Goal: Information Seeking & Learning: Get advice/opinions

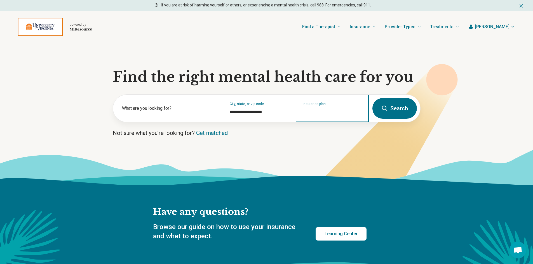
click at [336, 112] on input "Insurance plan" at bounding box center [332, 112] width 59 height 7
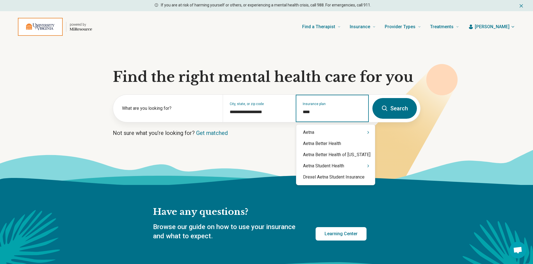
type input "*****"
click at [310, 134] on div "Aetna" at bounding box center [335, 132] width 79 height 11
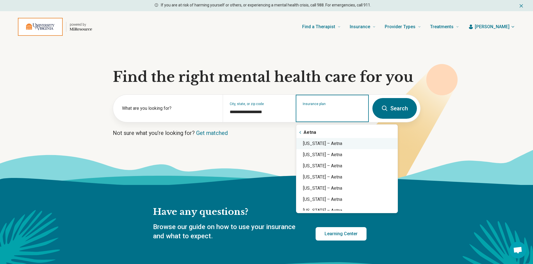
click at [325, 143] on div "[US_STATE] – Aetna" at bounding box center [346, 143] width 101 height 11
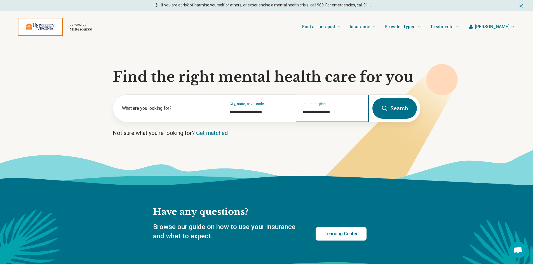
type input "**********"
click at [392, 108] on button "Search" at bounding box center [394, 108] width 44 height 21
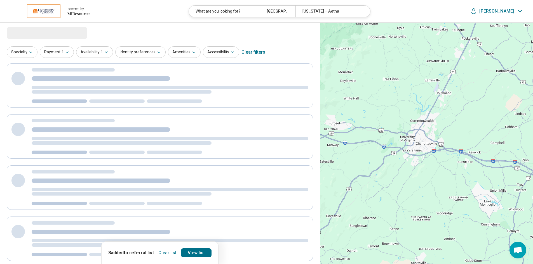
select select "***"
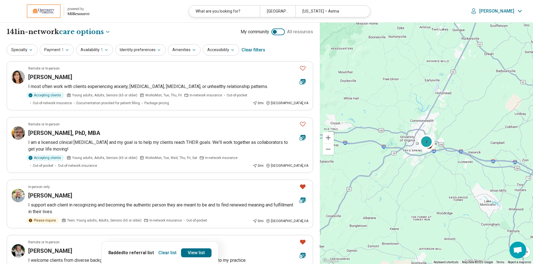
click at [166, 254] on button "Clear list" at bounding box center [167, 253] width 23 height 9
click at [29, 50] on icon "button" at bounding box center [31, 50] width 4 height 4
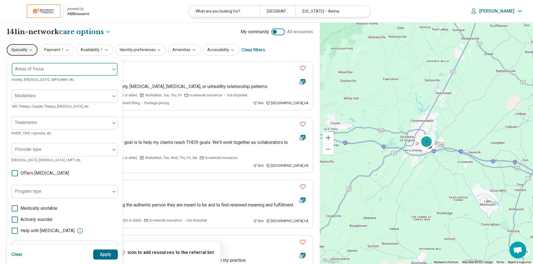
click at [112, 69] on div at bounding box center [113, 70] width 7 height 2
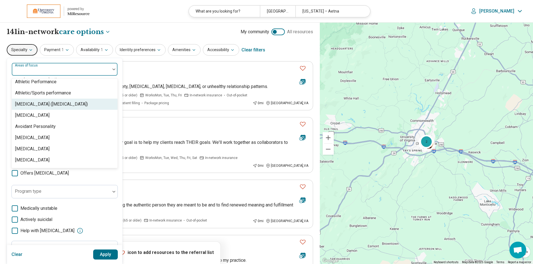
scroll to position [112, 0]
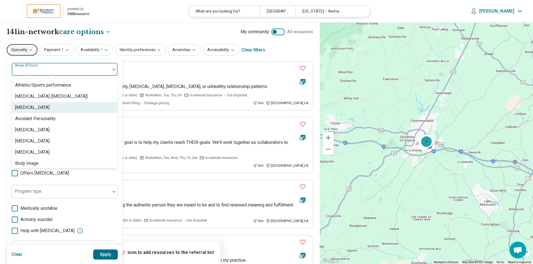
click at [26, 108] on div "[MEDICAL_DATA]" at bounding box center [32, 107] width 34 height 7
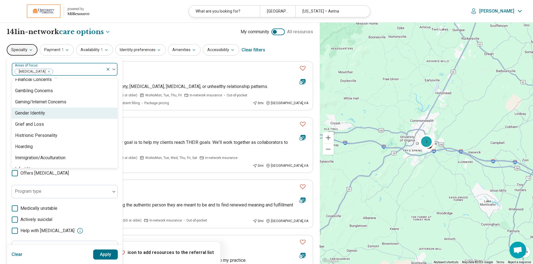
click at [51, 114] on div "Gender Identity" at bounding box center [65, 113] width 106 height 11
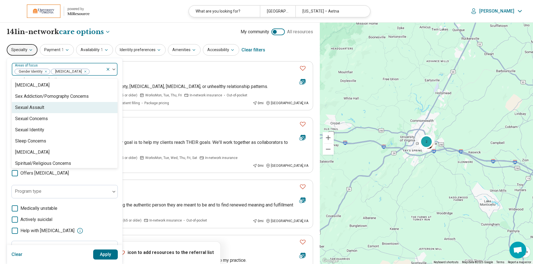
scroll to position [966, 0]
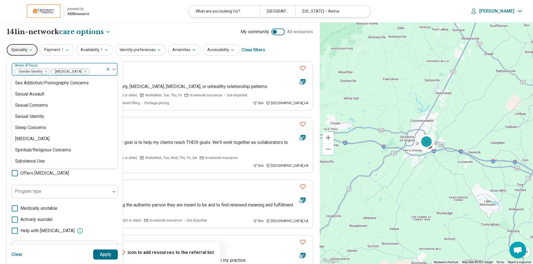
click at [104, 257] on button "Apply" at bounding box center [105, 255] width 25 height 10
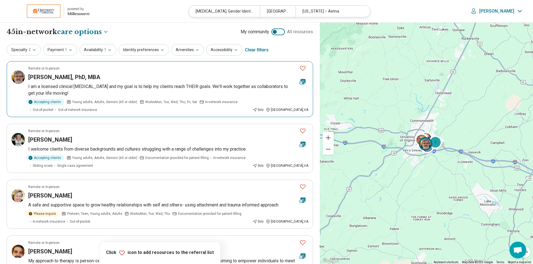
click at [49, 78] on h3 "Michael Grant, PhD, MBA" at bounding box center [64, 77] width 72 height 8
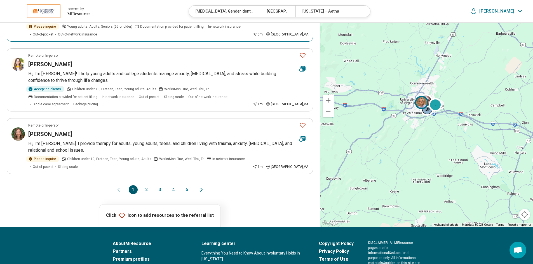
scroll to position [503, 0]
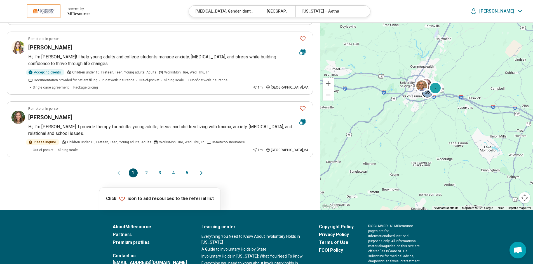
click at [147, 173] on button "2" at bounding box center [146, 173] width 9 height 9
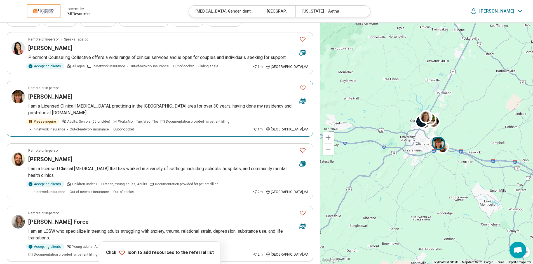
scroll to position [0, 0]
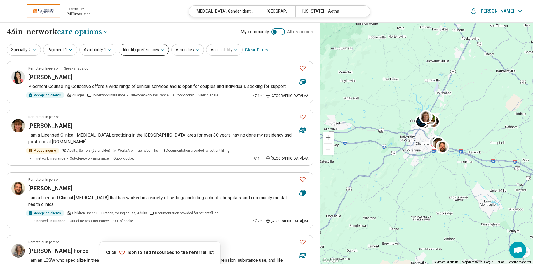
click at [161, 51] on icon "button" at bounding box center [162, 50] width 4 height 4
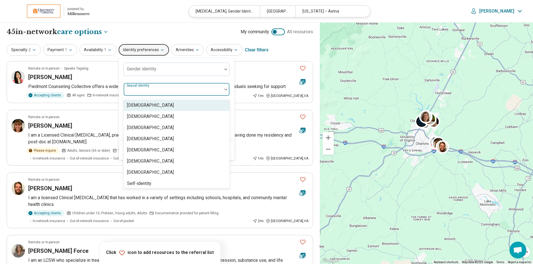
click at [222, 89] on div at bounding box center [225, 90] width 7 height 2
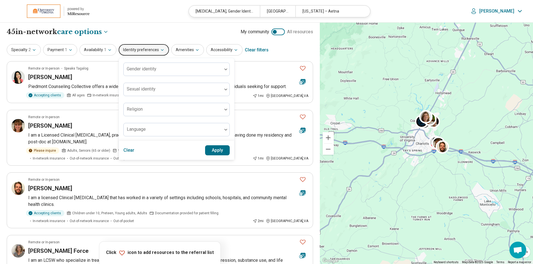
click at [229, 93] on div "Gender identity Sexual identity Religion Language" at bounding box center [176, 99] width 115 height 83
click at [273, 51] on div "Specialty 2 Payment 1 Availability 1 Identity preferences Gender identity Sexua…" at bounding box center [160, 49] width 306 height 13
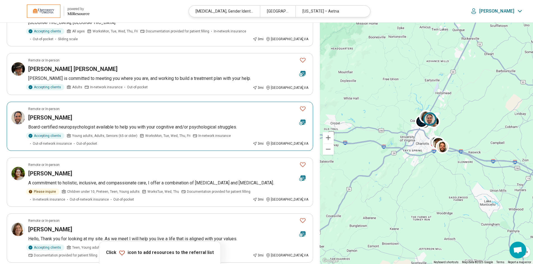
scroll to position [364, 0]
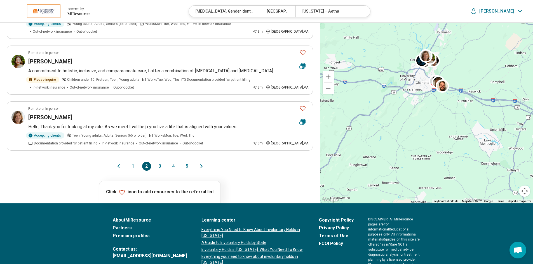
click at [158, 168] on button "3" at bounding box center [159, 166] width 9 height 9
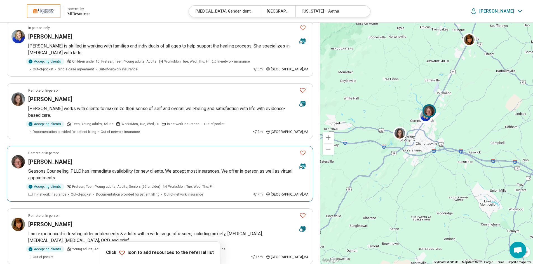
scroll to position [84, 0]
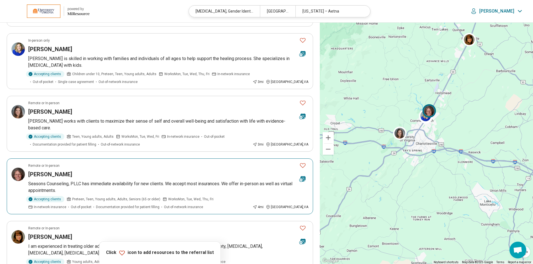
click at [37, 173] on h3 "[PERSON_NAME]" at bounding box center [50, 175] width 44 height 8
click at [302, 166] on icon "Favorite" at bounding box center [302, 165] width 7 height 7
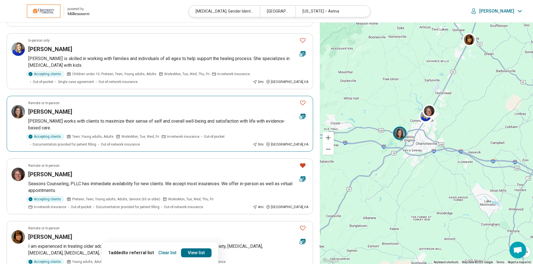
click at [302, 103] on icon "Favorite" at bounding box center [302, 103] width 7 height 7
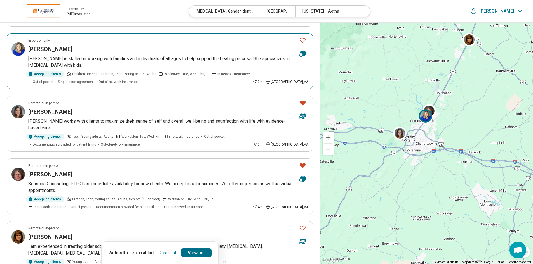
click at [301, 40] on icon "Favorite" at bounding box center [302, 40] width 7 height 7
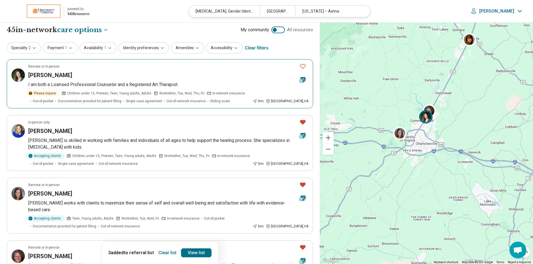
scroll to position [0, 0]
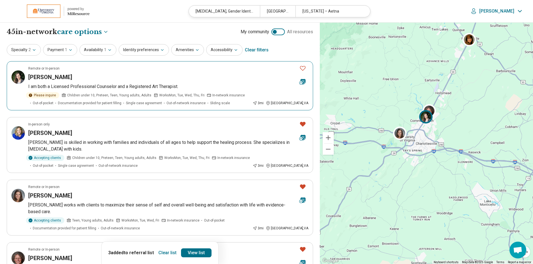
click at [302, 68] on icon "Favorite" at bounding box center [302, 68] width 7 height 7
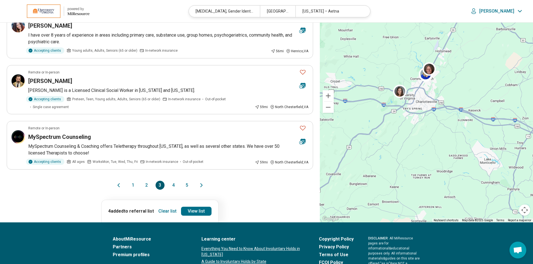
scroll to position [503, 0]
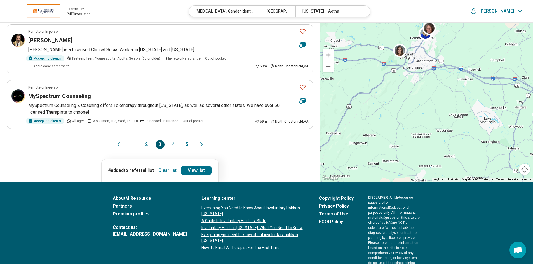
click at [147, 144] on button "2" at bounding box center [146, 144] width 9 height 9
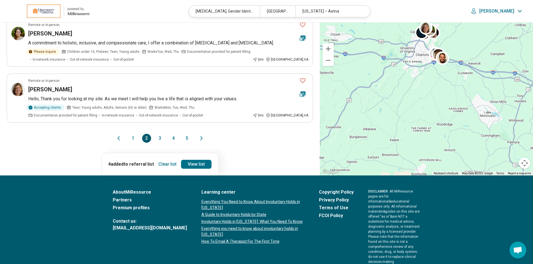
scroll to position [0, 0]
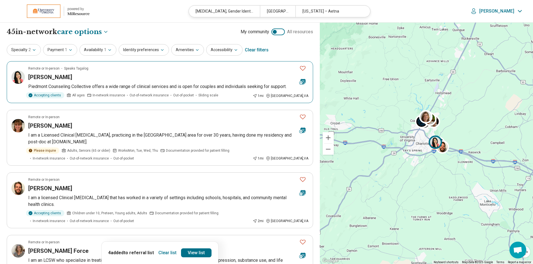
click at [301, 68] on icon "Favorite" at bounding box center [302, 68] width 7 height 7
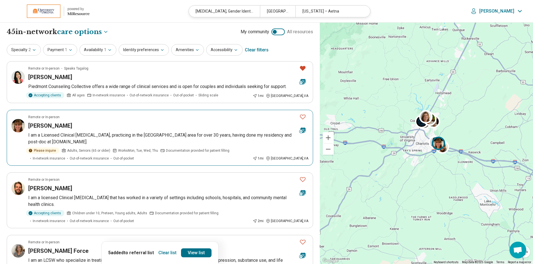
click at [303, 116] on icon "Favorite" at bounding box center [302, 117] width 7 height 7
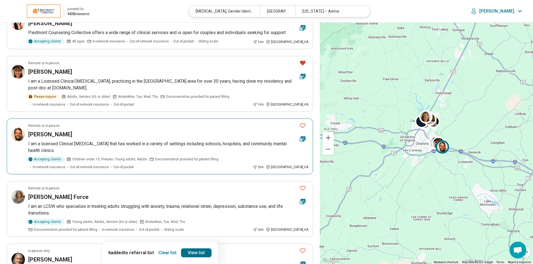
scroll to position [56, 0]
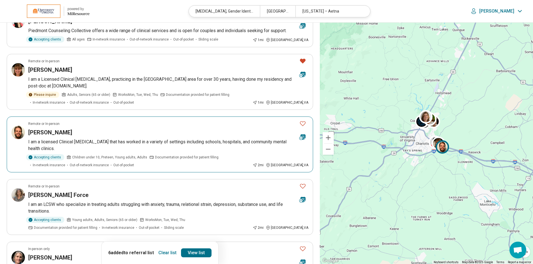
click at [303, 123] on icon "Favorite" at bounding box center [302, 123] width 7 height 7
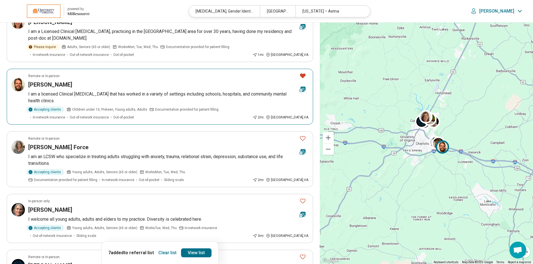
scroll to position [112, 0]
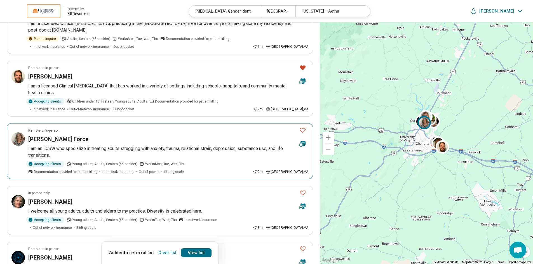
click at [303, 131] on icon "Favorite" at bounding box center [302, 130] width 7 height 7
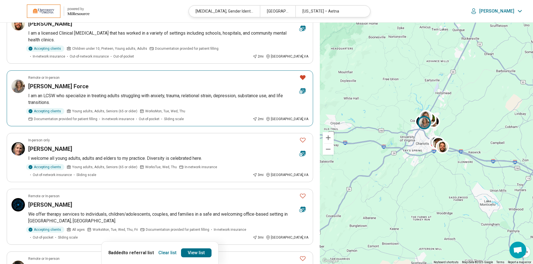
scroll to position [168, 0]
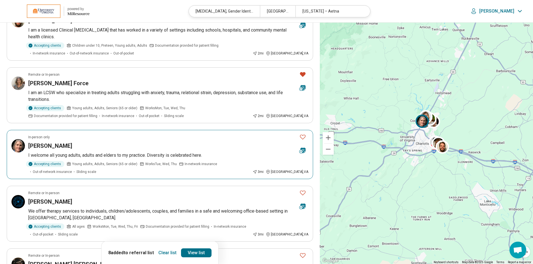
click at [303, 138] on icon "Favorite" at bounding box center [302, 137] width 7 height 7
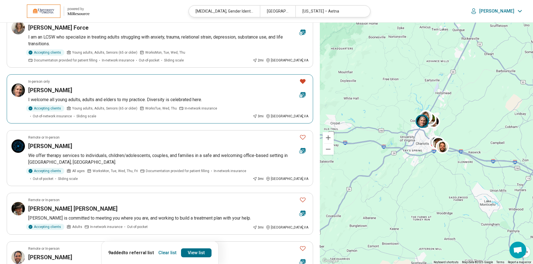
scroll to position [224, 0]
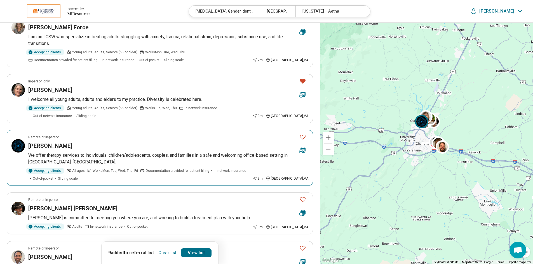
click at [301, 137] on icon "Favorite" at bounding box center [302, 137] width 7 height 7
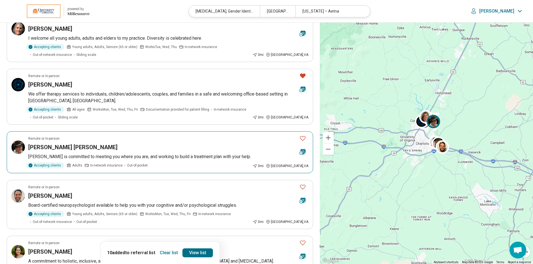
scroll to position [308, 0]
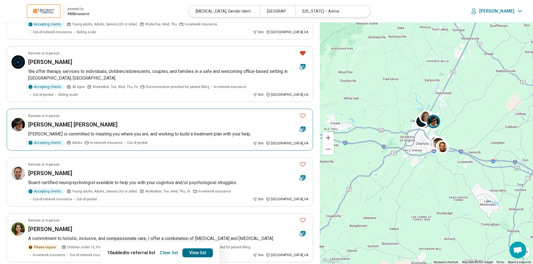
drag, startPoint x: 303, startPoint y: 117, endPoint x: 301, endPoint y: 151, distance: 33.9
click at [302, 118] on icon "Favorite" at bounding box center [302, 115] width 7 height 7
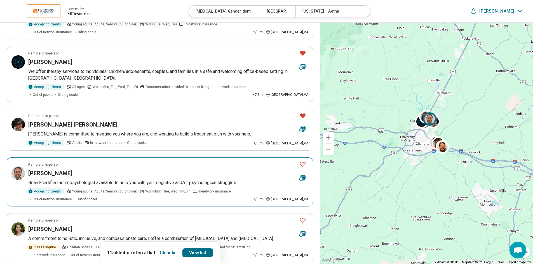
click at [303, 166] on icon "Favorite" at bounding box center [302, 164] width 7 height 7
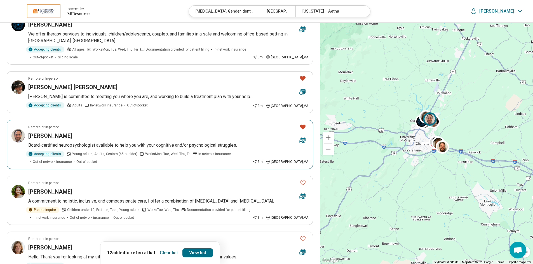
scroll to position [391, 0]
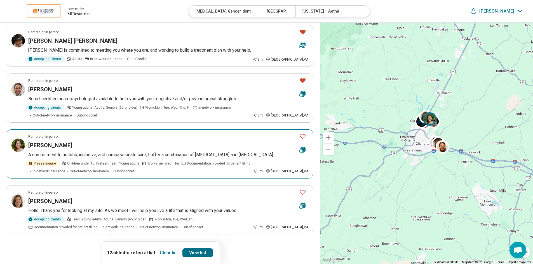
drag, startPoint x: 303, startPoint y: 135, endPoint x: 291, endPoint y: 145, distance: 15.4
click at [302, 136] on icon "Favorite" at bounding box center [302, 136] width 7 height 7
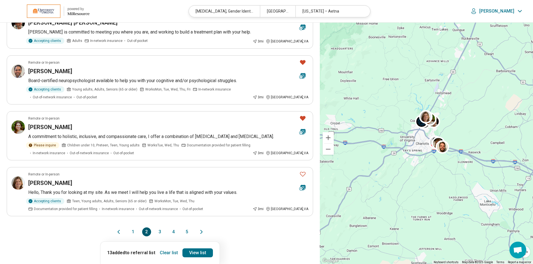
scroll to position [419, 0]
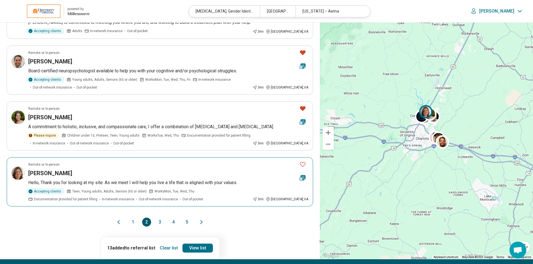
click at [302, 165] on icon "Favorite" at bounding box center [302, 164] width 7 height 7
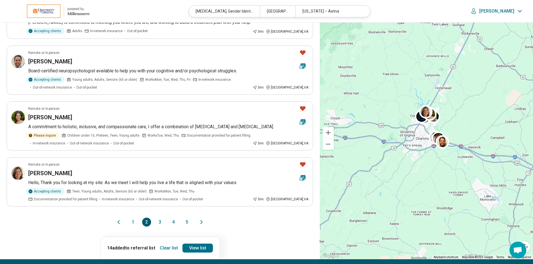
click at [131, 222] on button "1" at bounding box center [133, 222] width 9 height 9
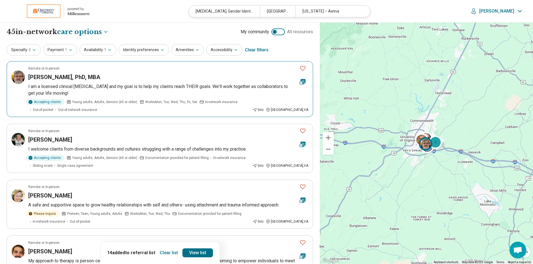
click at [302, 69] on icon "Favorite" at bounding box center [302, 68] width 7 height 7
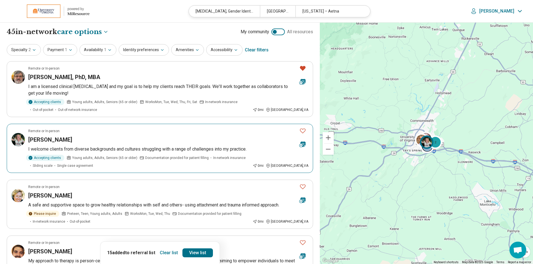
click at [303, 132] on icon "Favorite" at bounding box center [302, 131] width 7 height 7
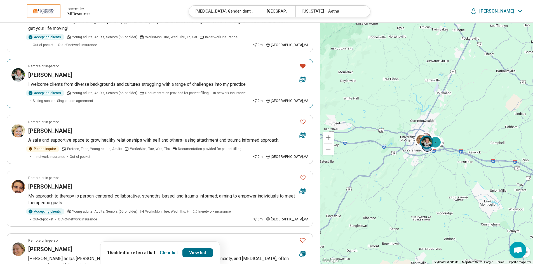
scroll to position [84, 0]
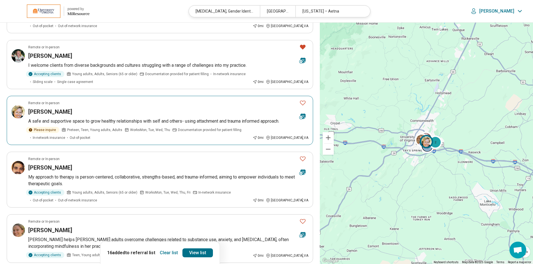
click at [302, 103] on icon "Favorite" at bounding box center [302, 103] width 7 height 7
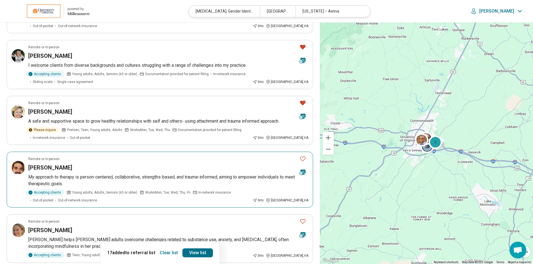
click at [302, 160] on icon "Favorite" at bounding box center [302, 158] width 7 height 7
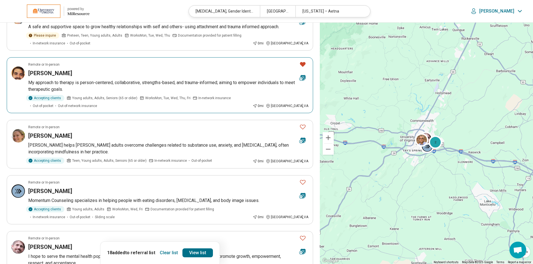
scroll to position [196, 0]
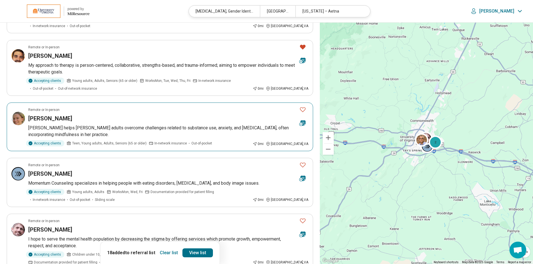
click at [301, 110] on icon "Favorite" at bounding box center [302, 109] width 7 height 7
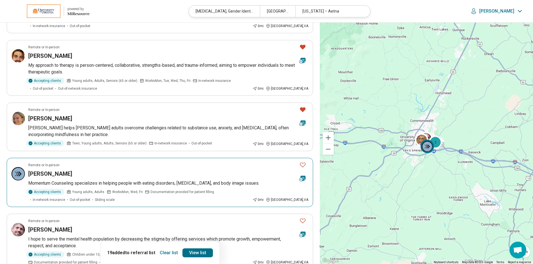
drag, startPoint x: 301, startPoint y: 164, endPoint x: 253, endPoint y: 171, distance: 49.2
click at [301, 164] on icon "Favorite" at bounding box center [302, 165] width 7 height 7
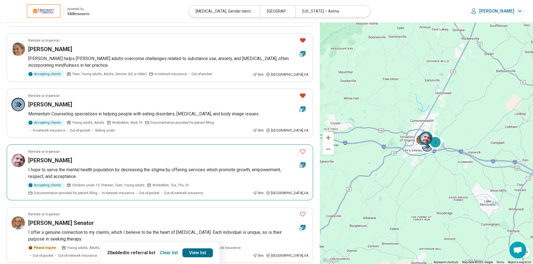
scroll to position [280, 0]
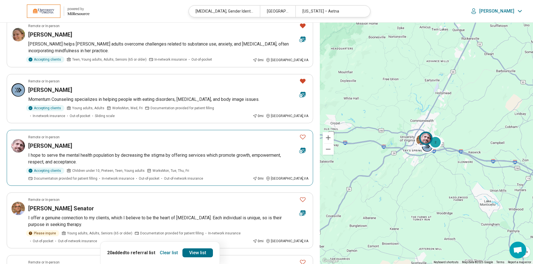
click at [303, 136] on icon "Favorite" at bounding box center [302, 137] width 7 height 7
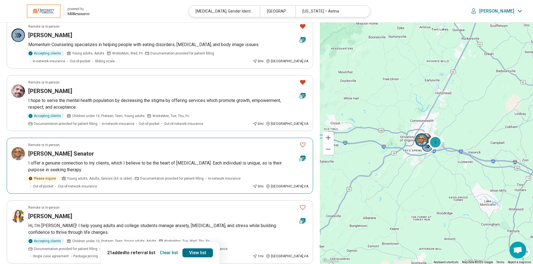
scroll to position [336, 0]
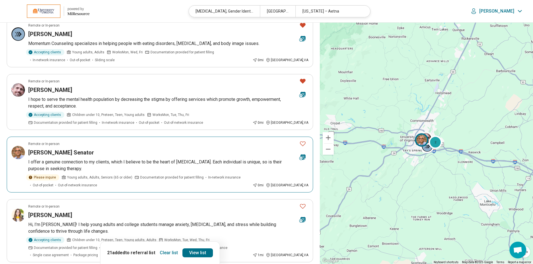
click at [301, 145] on icon "Favorite" at bounding box center [303, 143] width 6 height 5
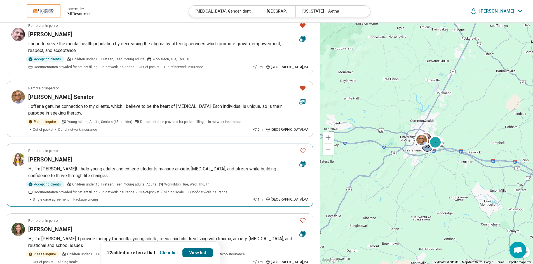
scroll to position [391, 0]
click at [303, 150] on icon "Favorite" at bounding box center [302, 150] width 7 height 7
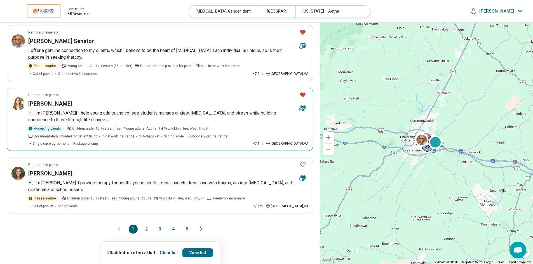
scroll to position [447, 0]
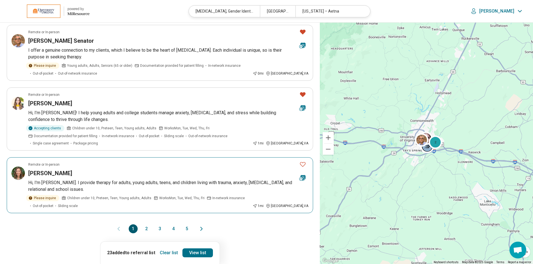
click at [303, 164] on icon "Favorite" at bounding box center [302, 164] width 7 height 7
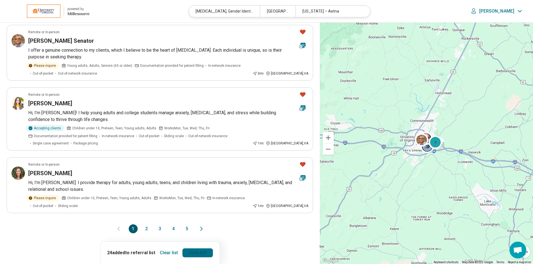
click at [194, 254] on link "View list" at bounding box center [197, 253] width 30 height 9
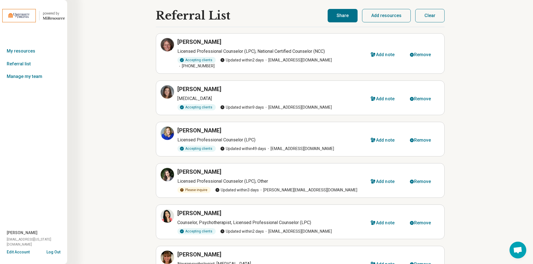
click at [343, 16] on button "Share" at bounding box center [342, 15] width 30 height 13
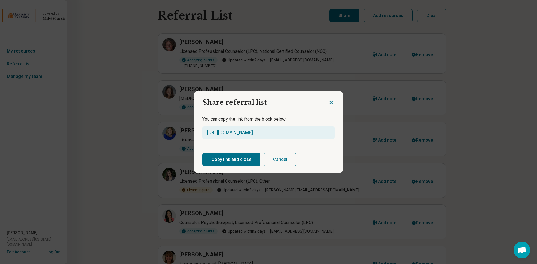
click at [233, 159] on button "Copy link and close" at bounding box center [231, 159] width 58 height 13
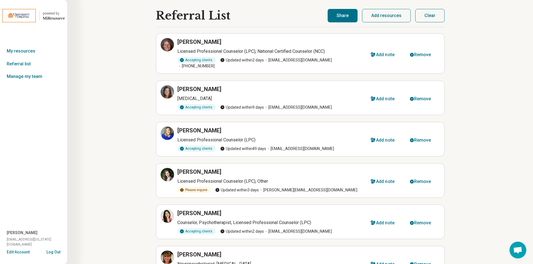
click at [341, 14] on button "Share" at bounding box center [342, 15] width 30 height 13
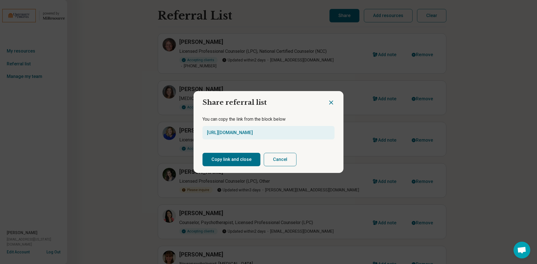
click at [239, 161] on button "Copy link and close" at bounding box center [231, 159] width 58 height 13
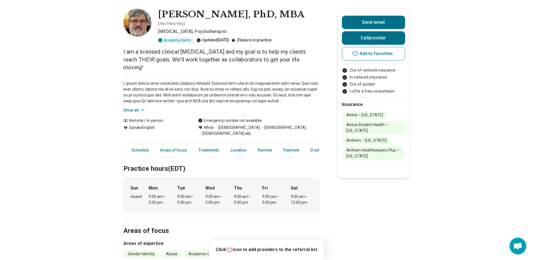
scroll to position [56, 0]
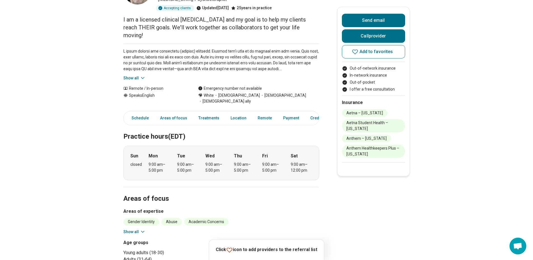
click at [144, 60] on div "Show all" at bounding box center [221, 62] width 196 height 37
click at [140, 75] on button "Show all" at bounding box center [134, 78] width 22 height 6
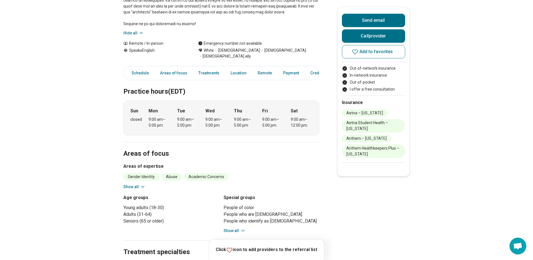
scroll to position [196, 0]
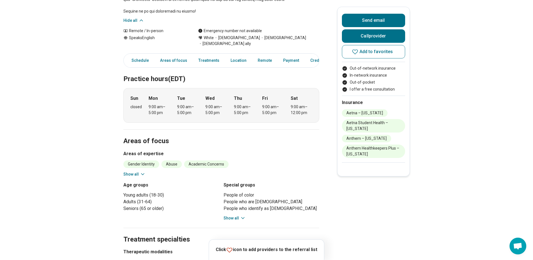
click at [141, 171] on button "Show all" at bounding box center [134, 174] width 22 height 6
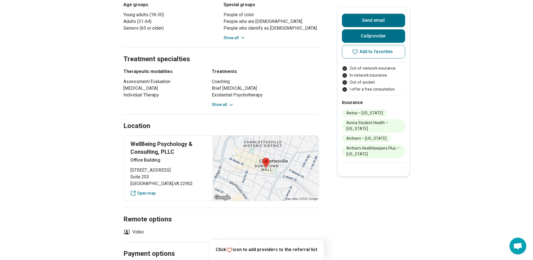
scroll to position [503, 0]
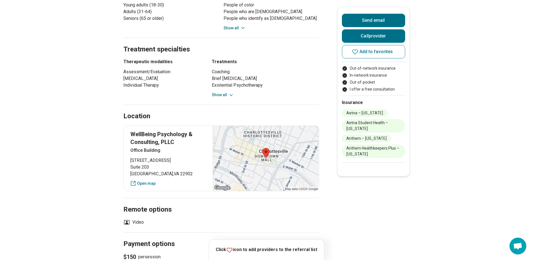
click at [226, 92] on button "Show all" at bounding box center [223, 95] width 22 height 6
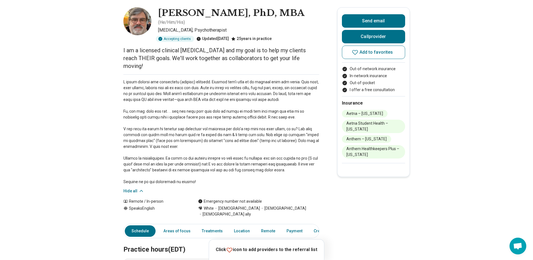
scroll to position [0, 0]
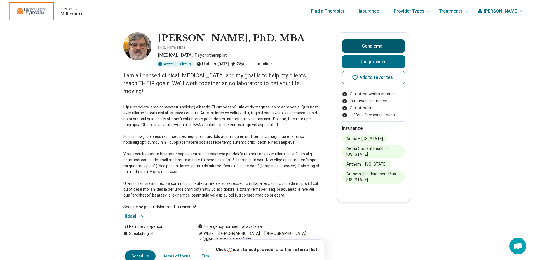
click at [375, 48] on button "Send email" at bounding box center [373, 45] width 63 height 13
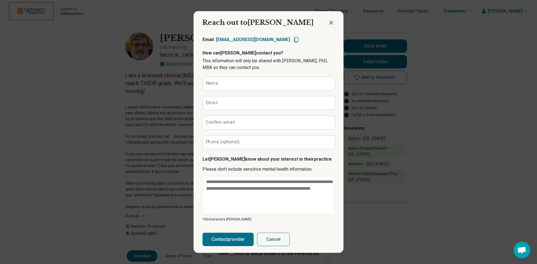
click at [329, 20] on icon "Close dialog" at bounding box center [331, 22] width 7 height 7
